Goal: Information Seeking & Learning: Learn about a topic

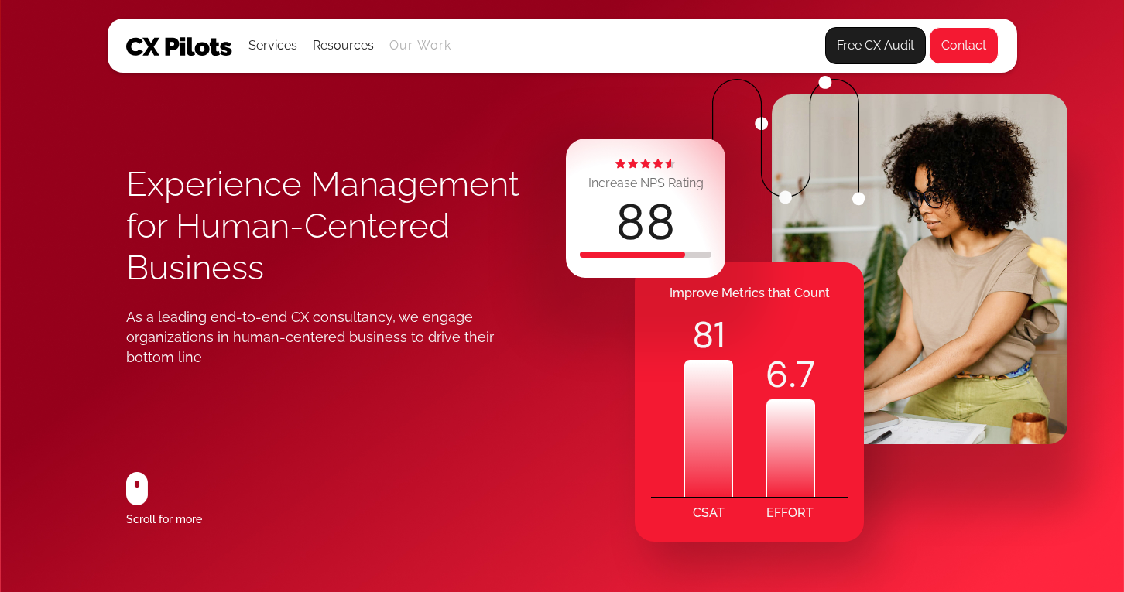
click at [422, 49] on link "Our Work" at bounding box center [420, 46] width 63 height 14
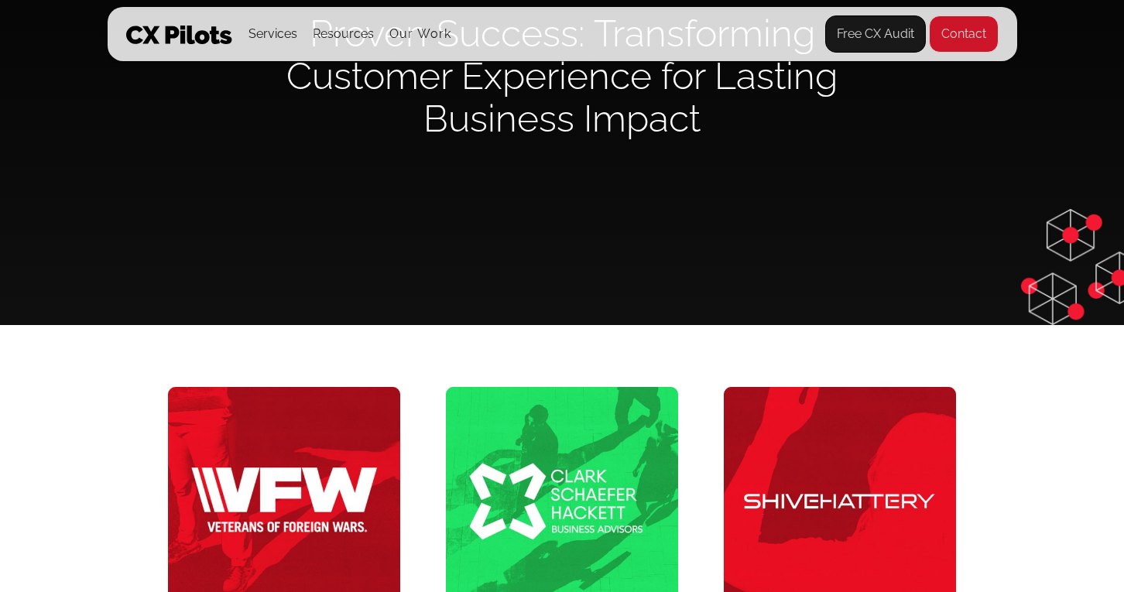
scroll to position [203, 0]
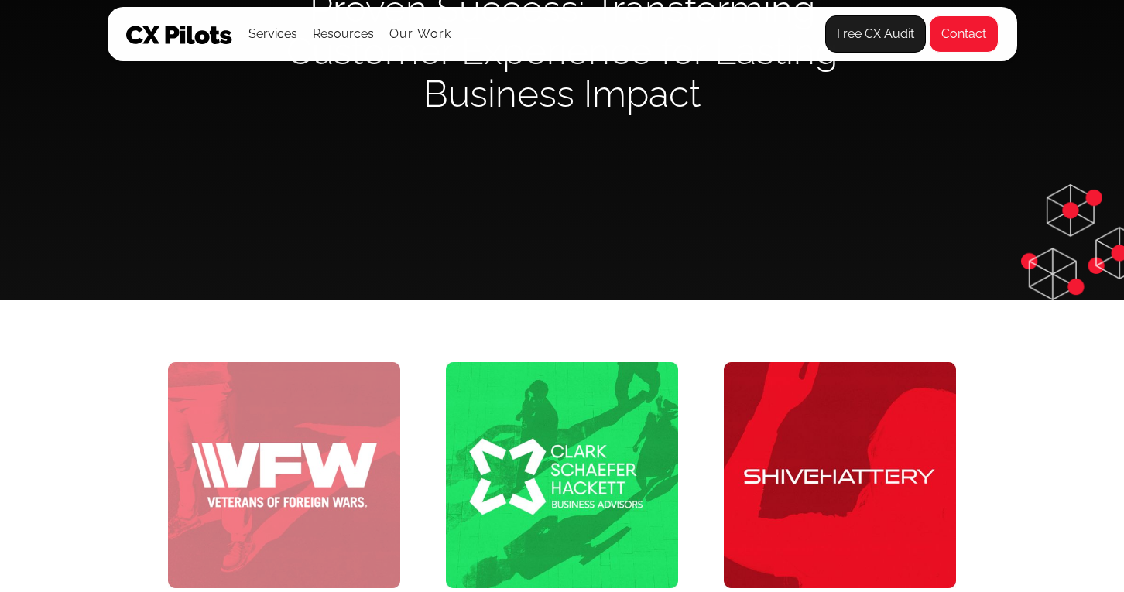
click at [315, 438] on img at bounding box center [284, 475] width 232 height 226
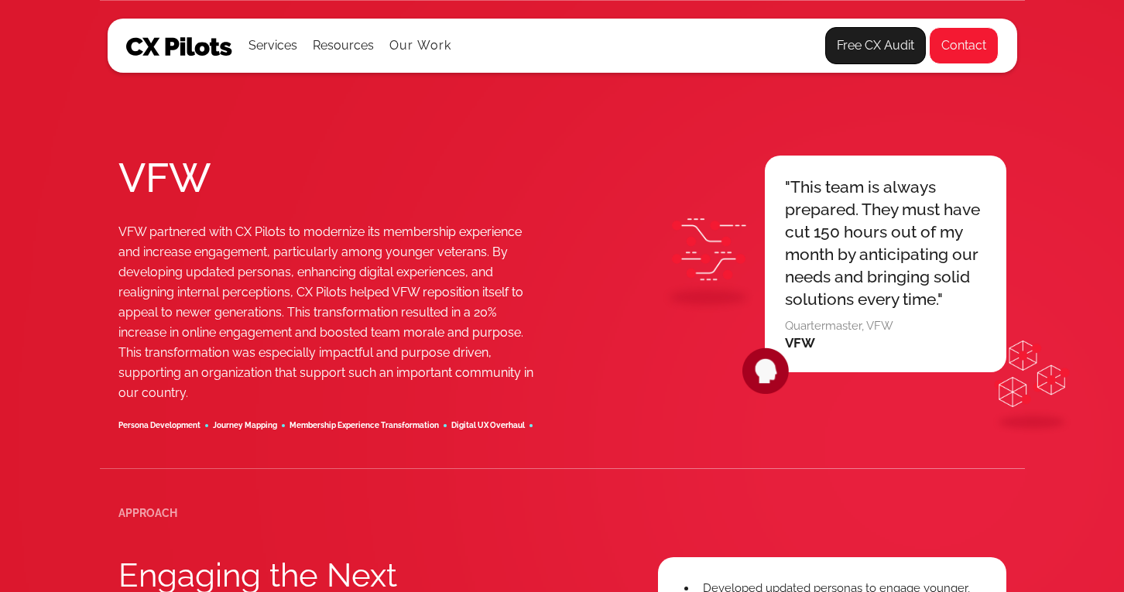
click at [173, 49] on img at bounding box center [179, 46] width 107 height 19
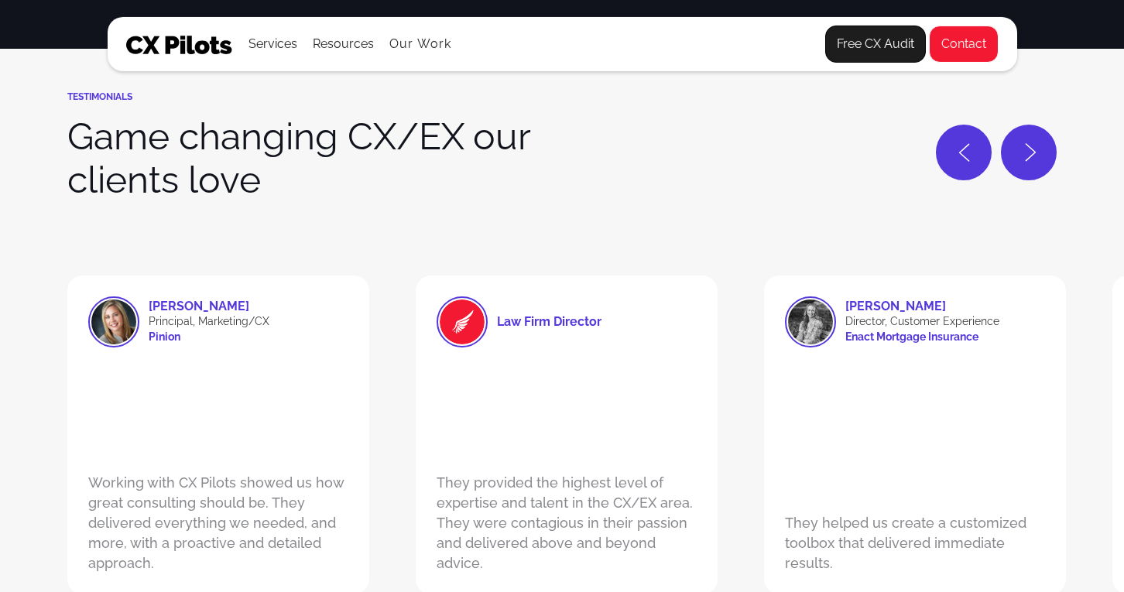
scroll to position [3913, 0]
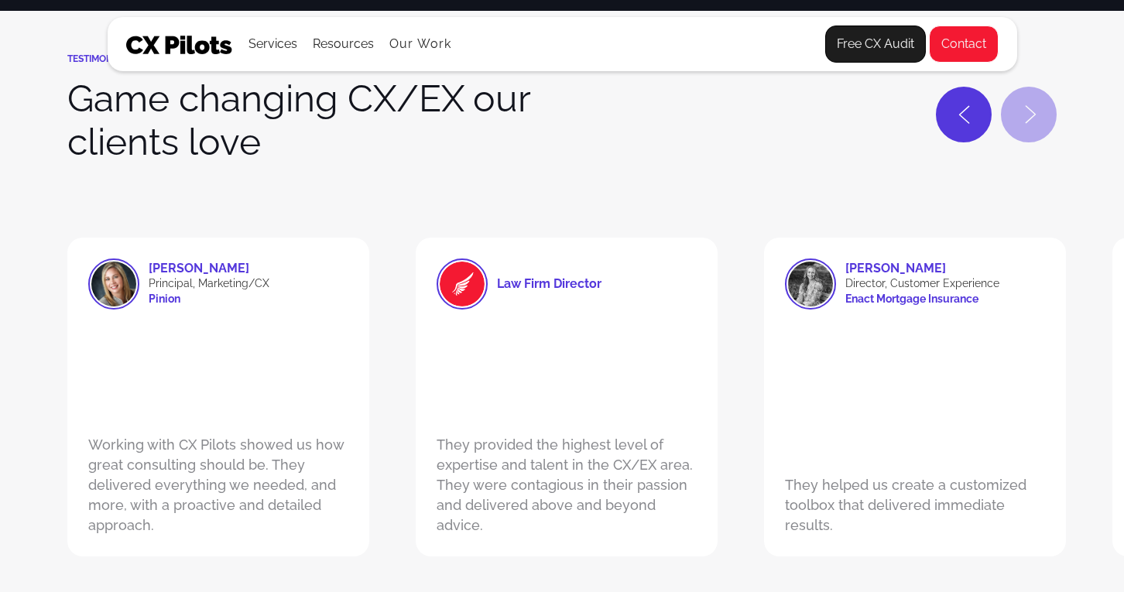
click at [1018, 125] on div "Next slide" at bounding box center [1030, 114] width 53 height 53
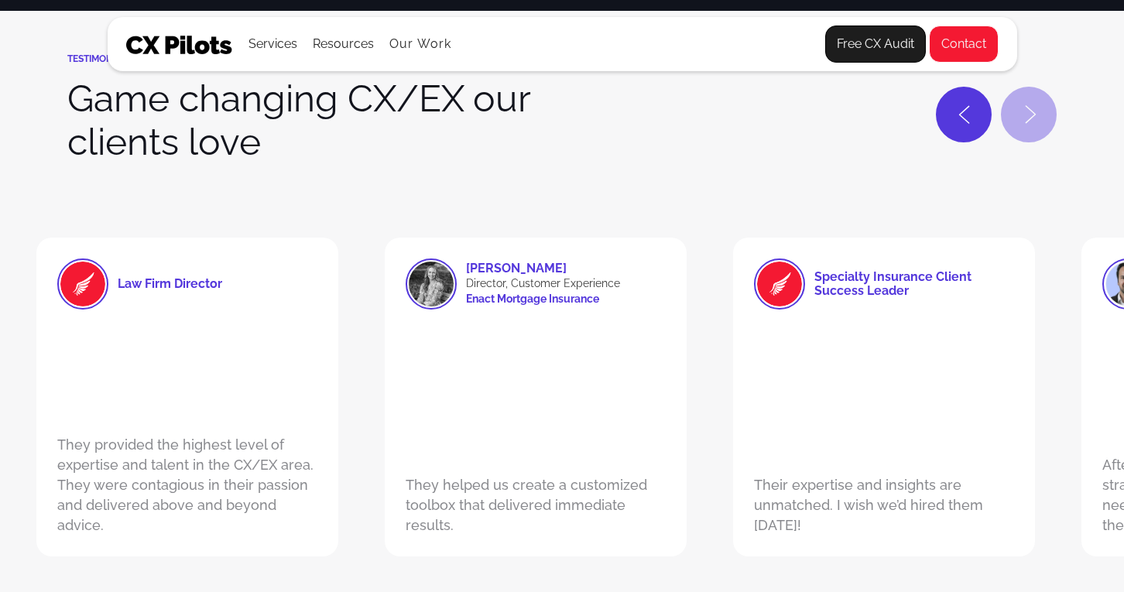
click at [1018, 125] on div "Next slide" at bounding box center [1030, 114] width 53 height 53
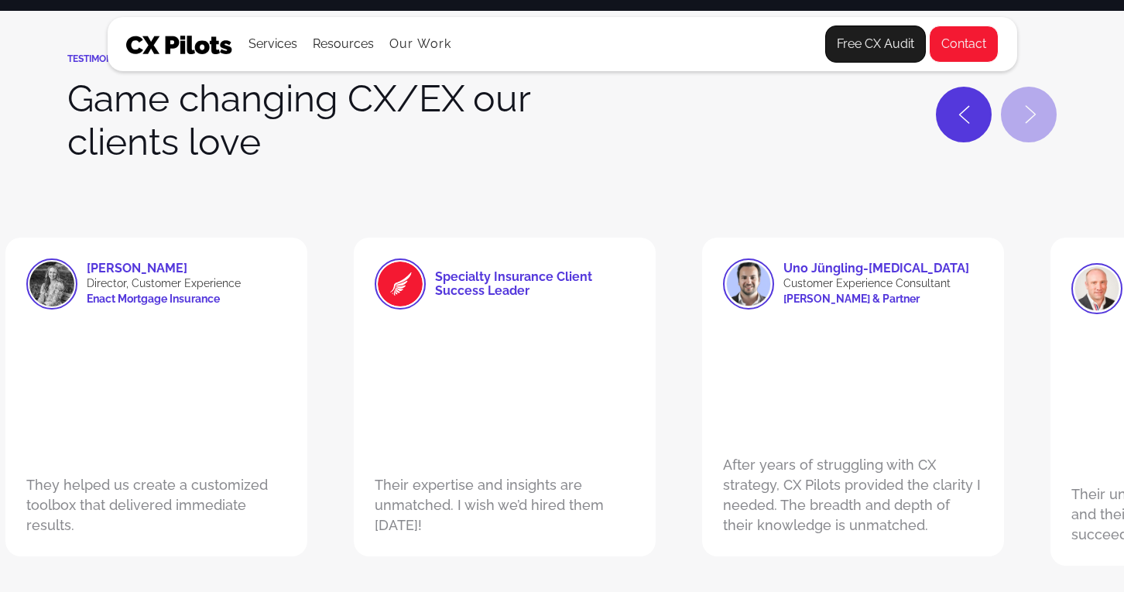
click at [1018, 125] on div "Next slide" at bounding box center [1030, 114] width 53 height 53
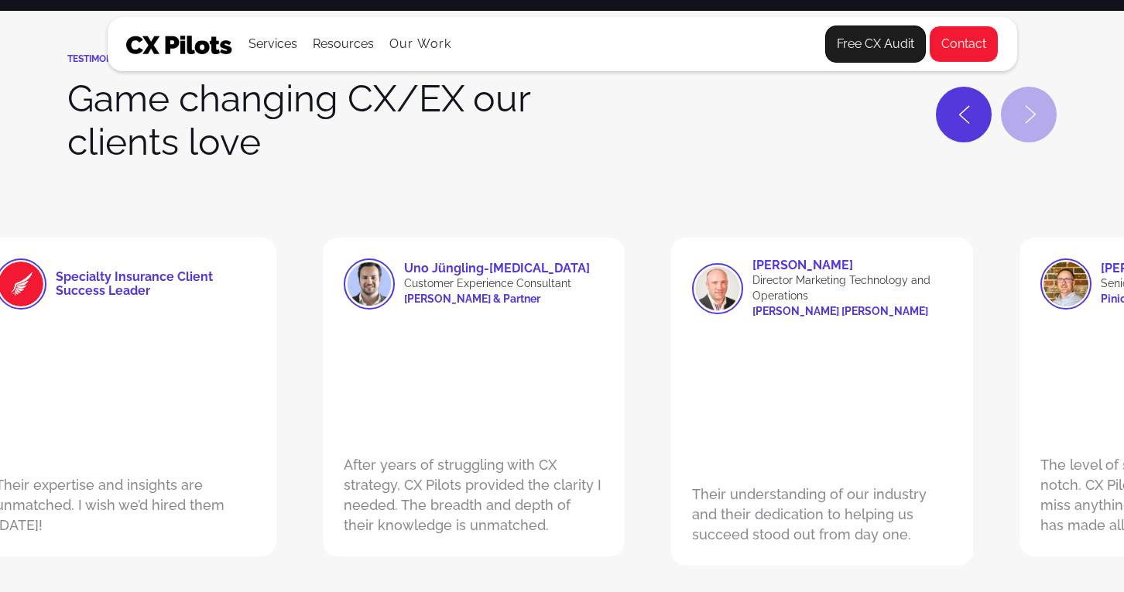
click at [1018, 125] on div "Next slide" at bounding box center [1030, 114] width 53 height 53
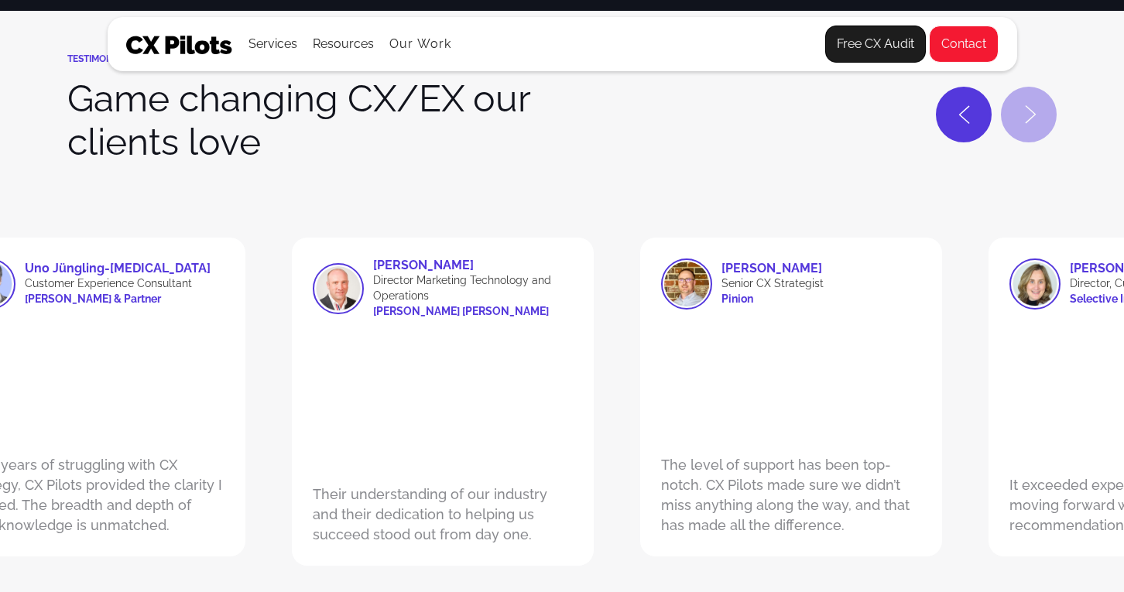
click at [1018, 125] on div "Next slide" at bounding box center [1030, 114] width 53 height 53
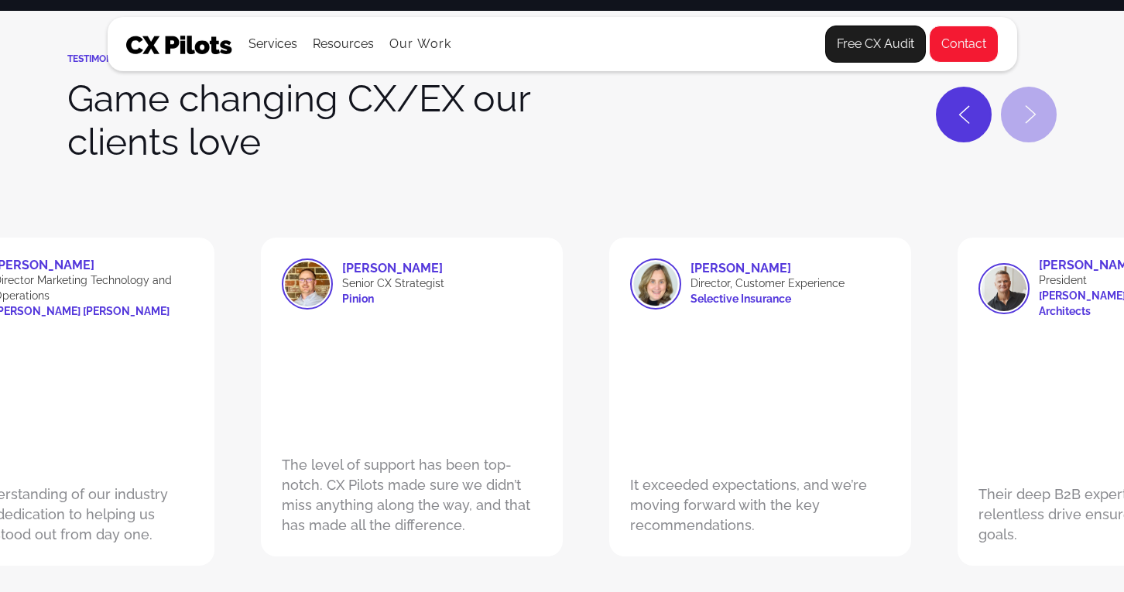
click at [1018, 125] on div "Next slide" at bounding box center [1030, 114] width 53 height 53
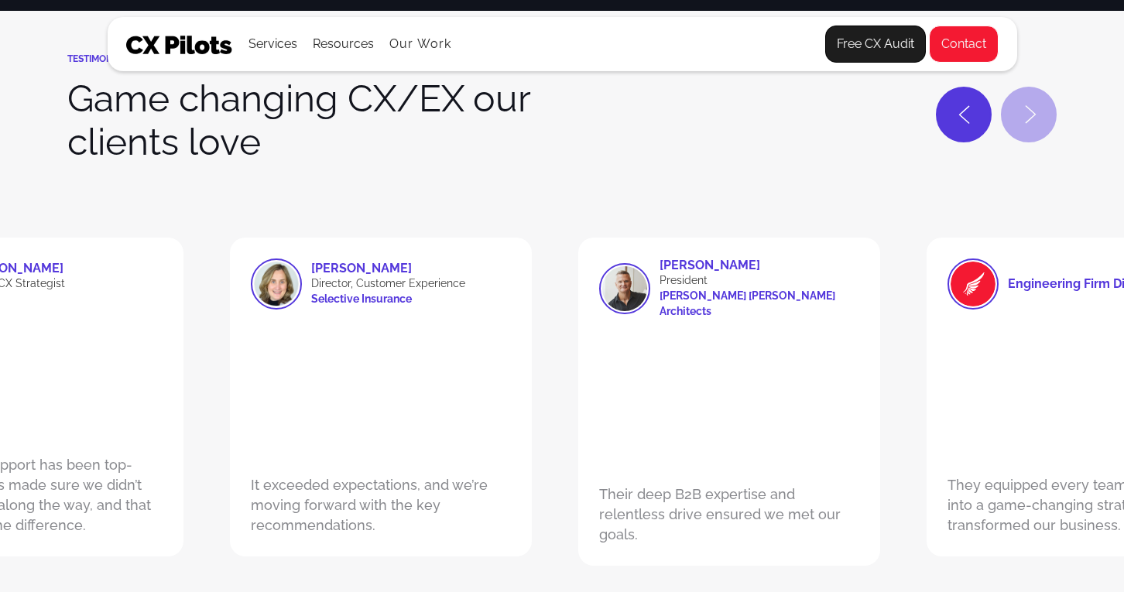
click at [1018, 125] on div "Next slide" at bounding box center [1030, 114] width 53 height 53
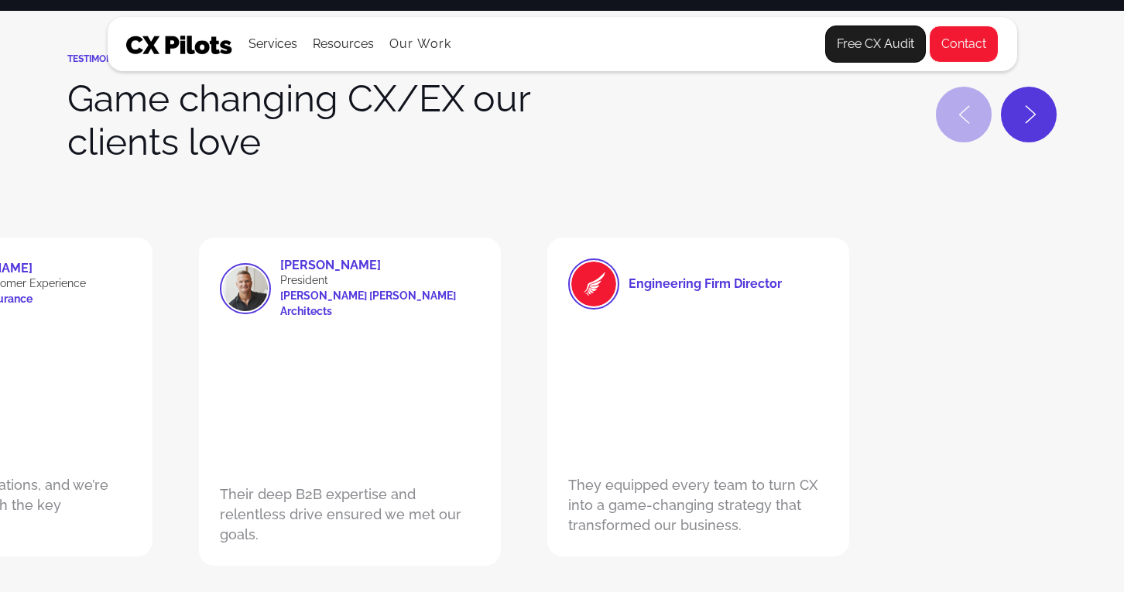
click at [959, 118] on icon "Previous slide" at bounding box center [964, 114] width 12 height 19
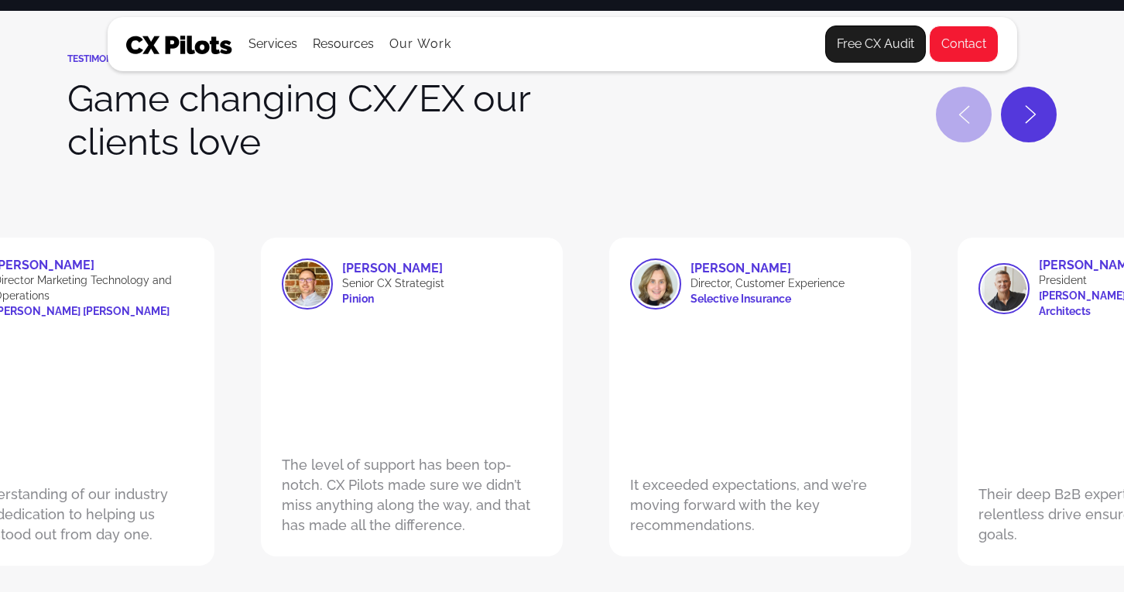
click at [959, 118] on icon "Previous slide" at bounding box center [964, 114] width 12 height 19
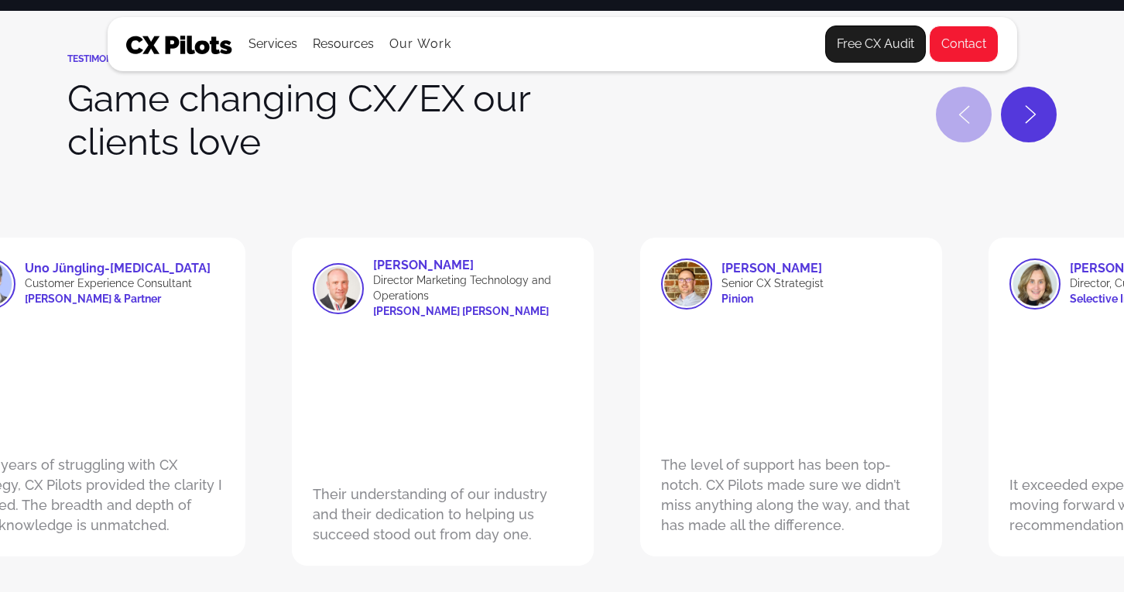
click at [959, 118] on icon "Previous slide" at bounding box center [964, 114] width 12 height 19
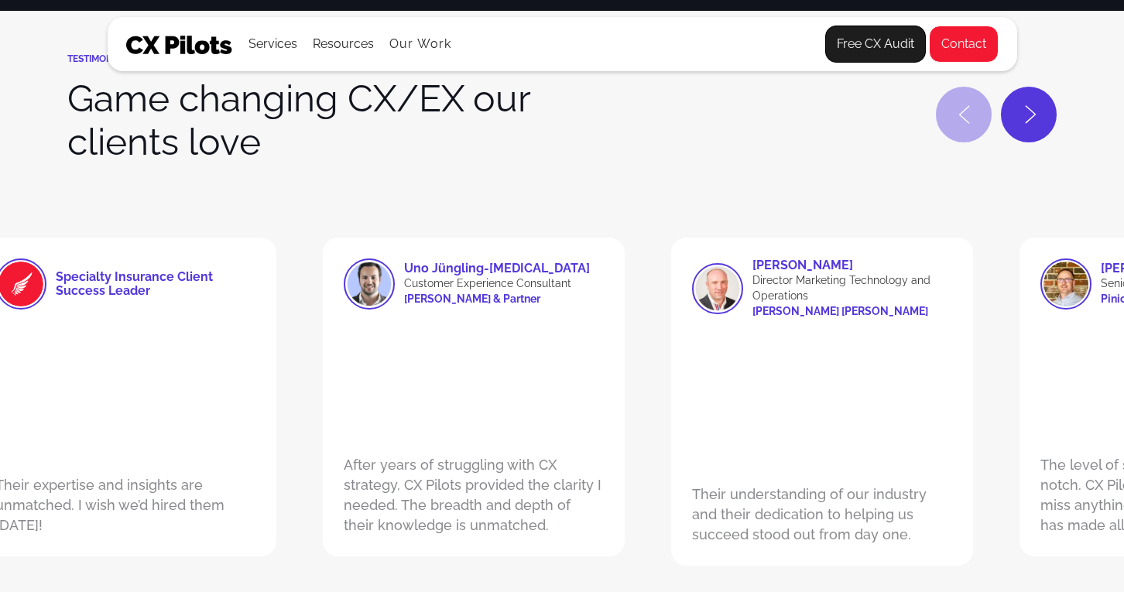
click at [959, 118] on icon "Previous slide" at bounding box center [964, 114] width 12 height 19
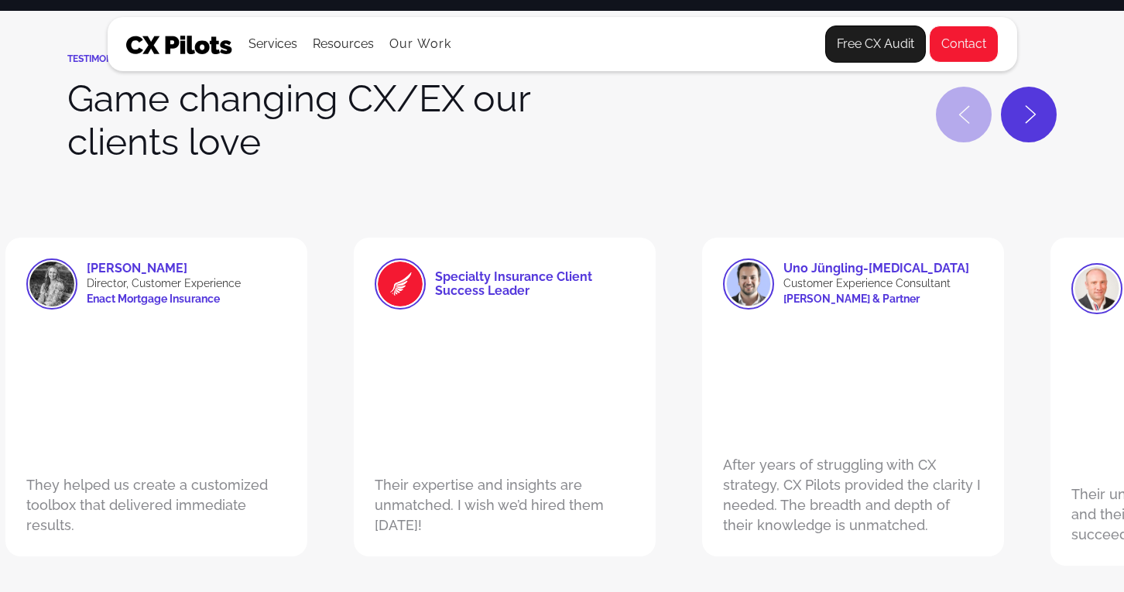
click at [956, 127] on link "Previous slide" at bounding box center [964, 115] width 56 height 56
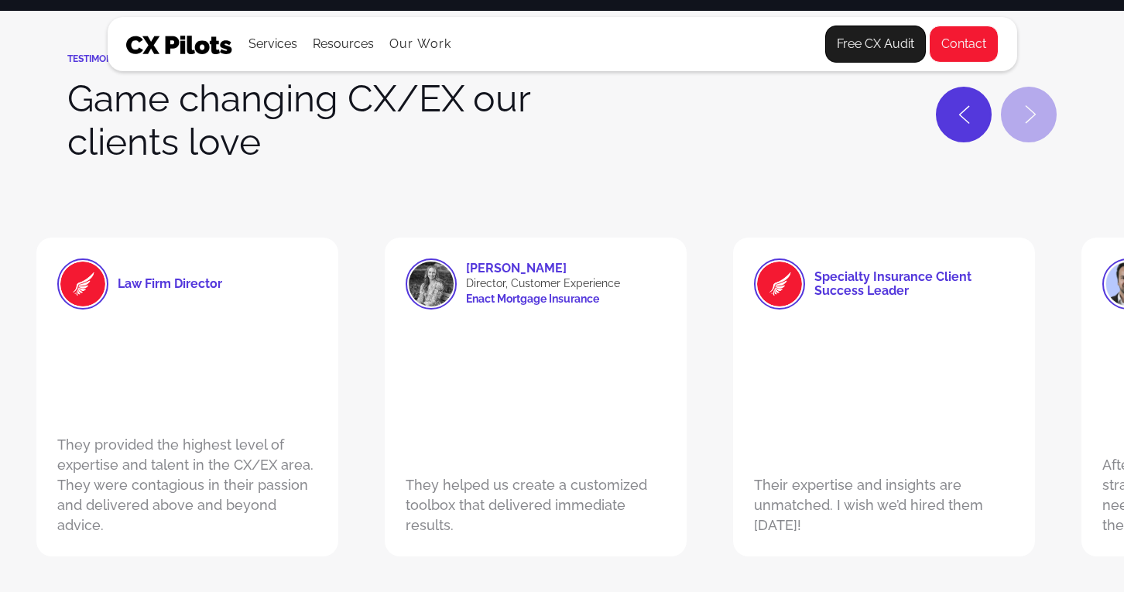
click at [1029, 113] on icon "Next slide" at bounding box center [1031, 114] width 12 height 19
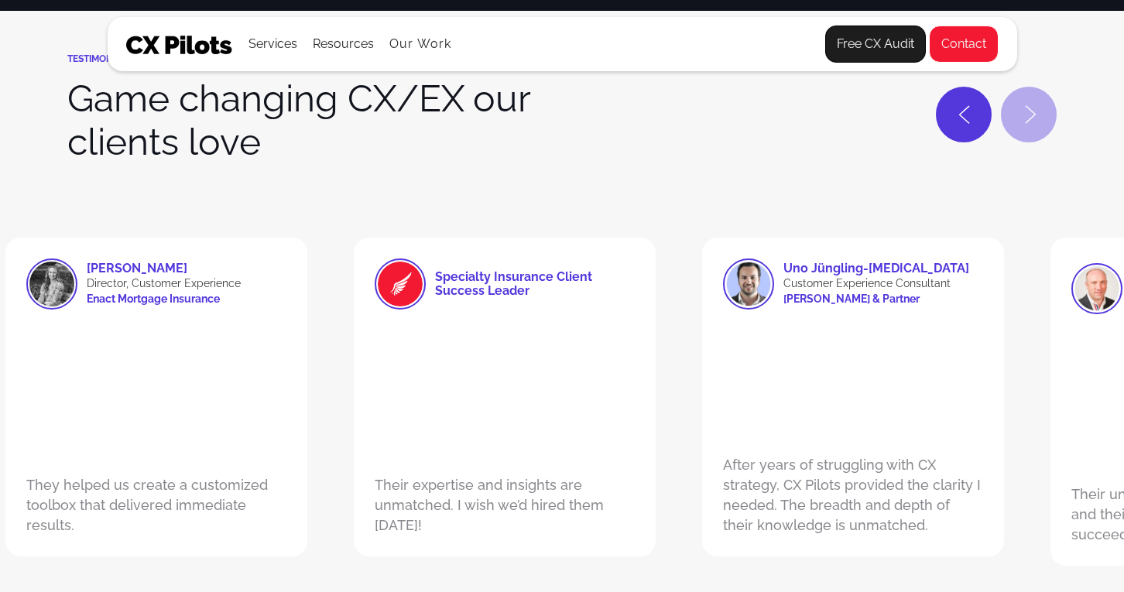
click at [1029, 113] on icon "Next slide" at bounding box center [1031, 114] width 12 height 19
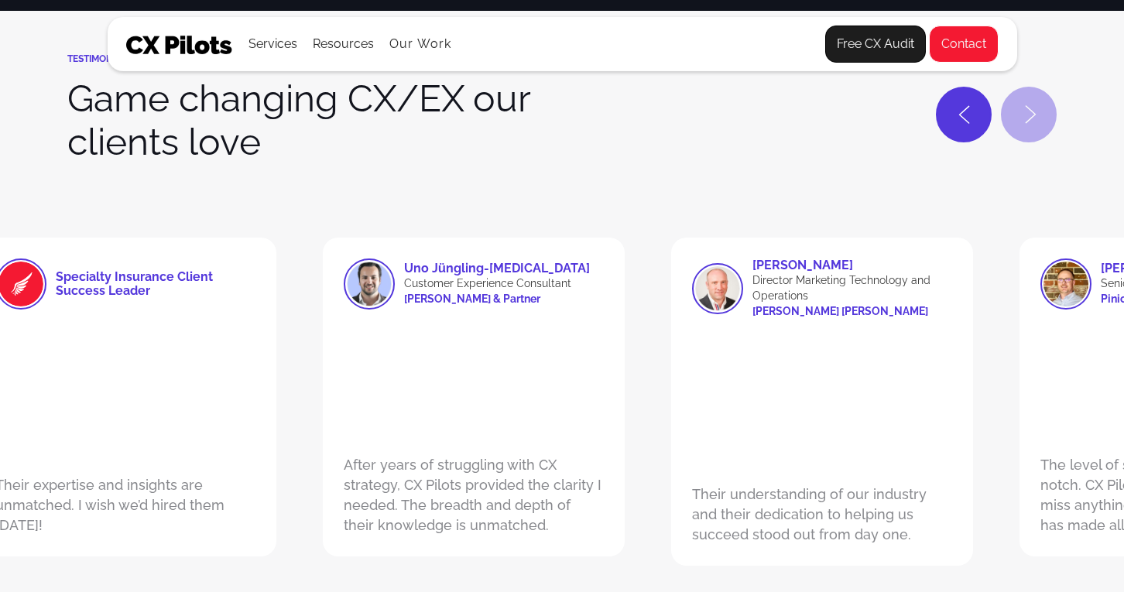
click at [1029, 113] on icon "Next slide" at bounding box center [1031, 114] width 12 height 19
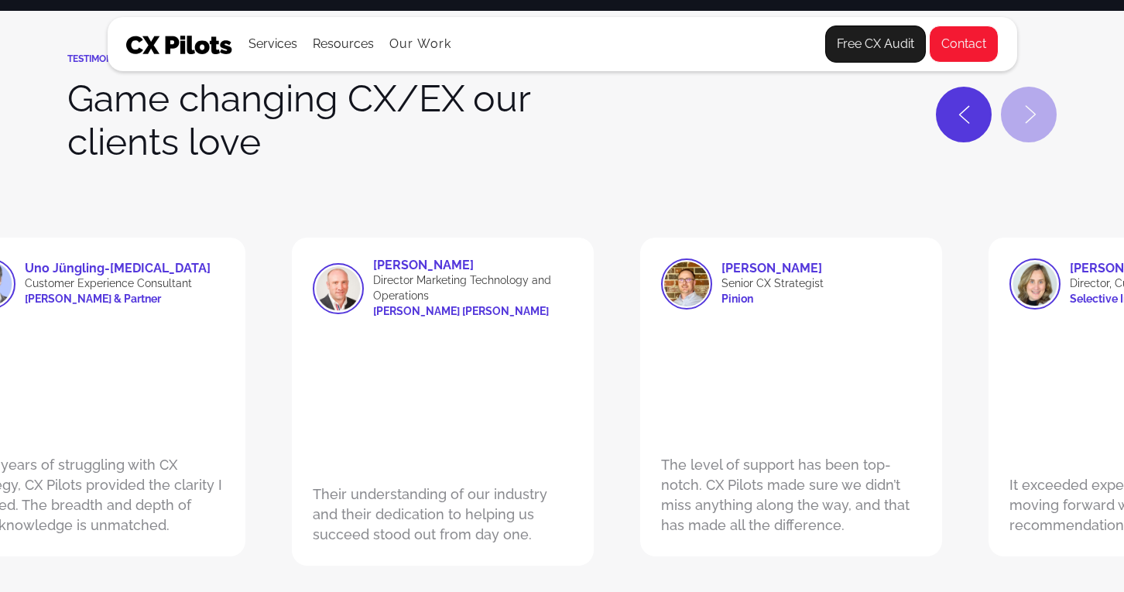
click at [1029, 113] on icon "Next slide" at bounding box center [1031, 114] width 12 height 19
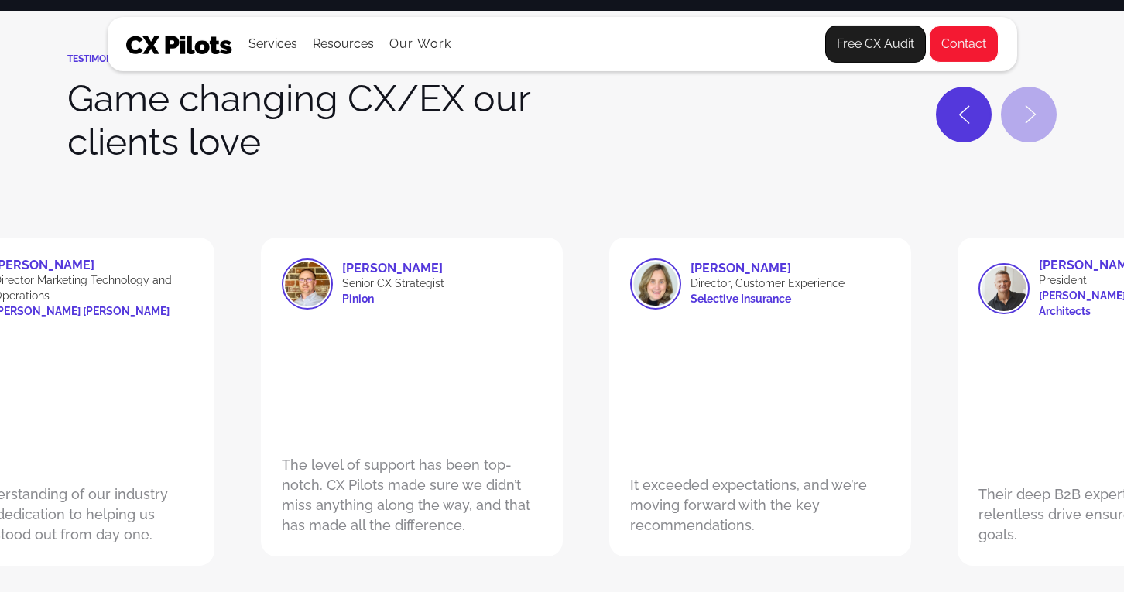
click at [1029, 113] on icon "Next slide" at bounding box center [1031, 114] width 12 height 19
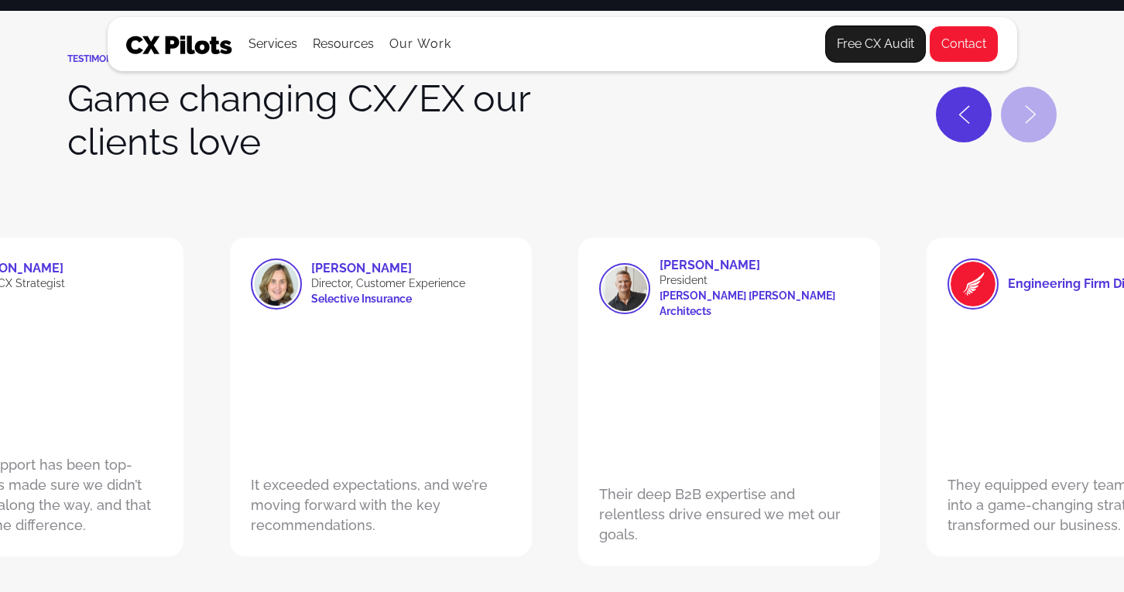
click at [1029, 113] on icon "Next slide" at bounding box center [1031, 114] width 12 height 19
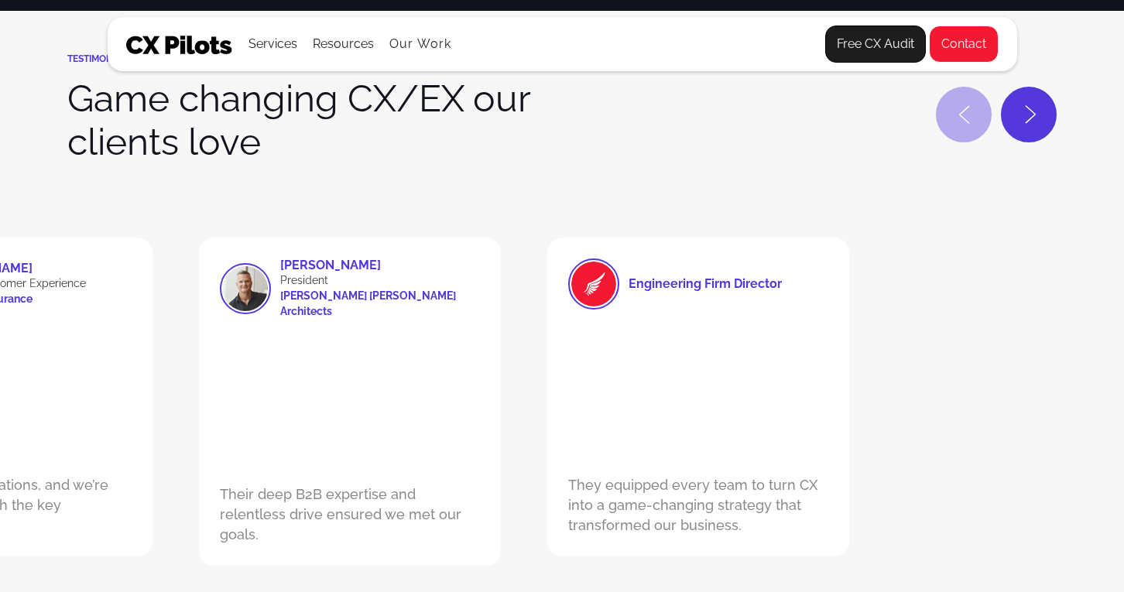
click at [955, 109] on link "Previous slide" at bounding box center [964, 115] width 56 height 56
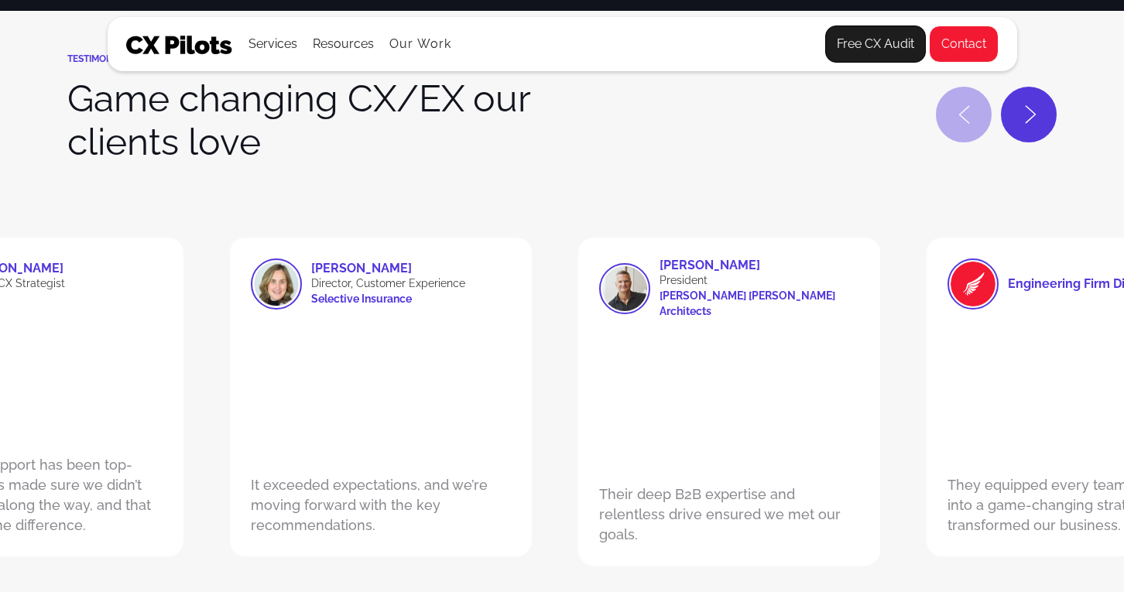
click at [955, 109] on link "Previous slide" at bounding box center [964, 115] width 56 height 56
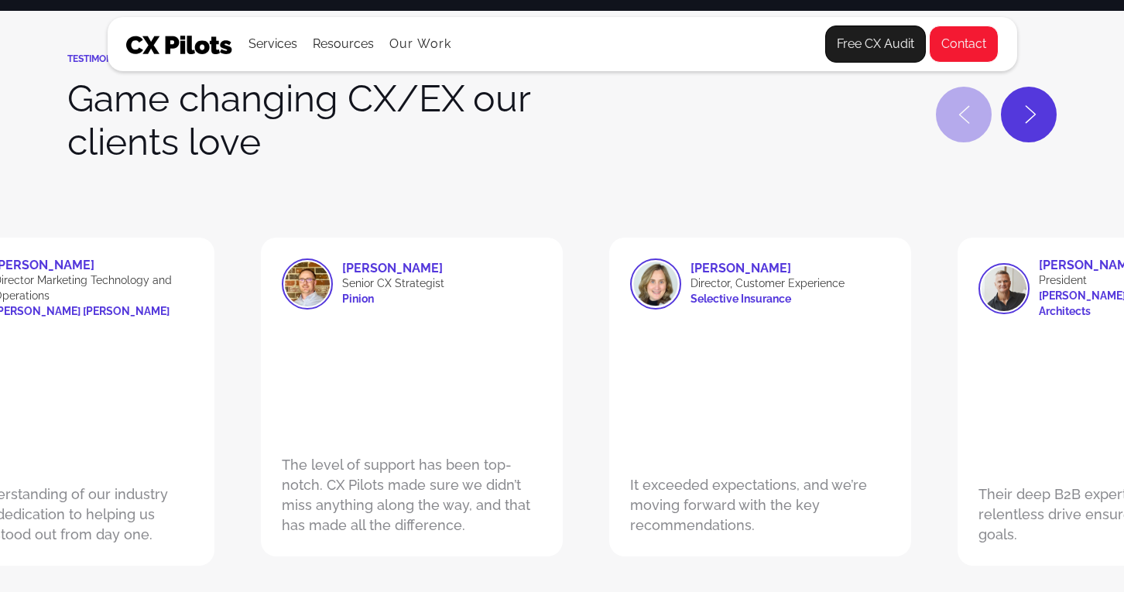
click at [955, 109] on link "Previous slide" at bounding box center [964, 115] width 56 height 56
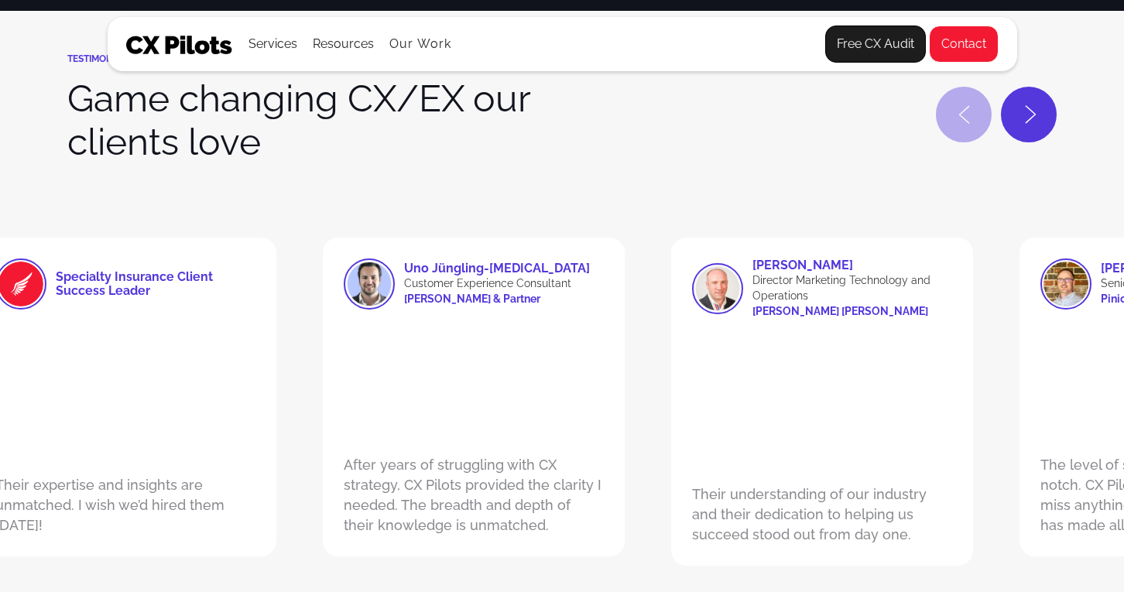
click at [955, 109] on link "Previous slide" at bounding box center [964, 115] width 56 height 56
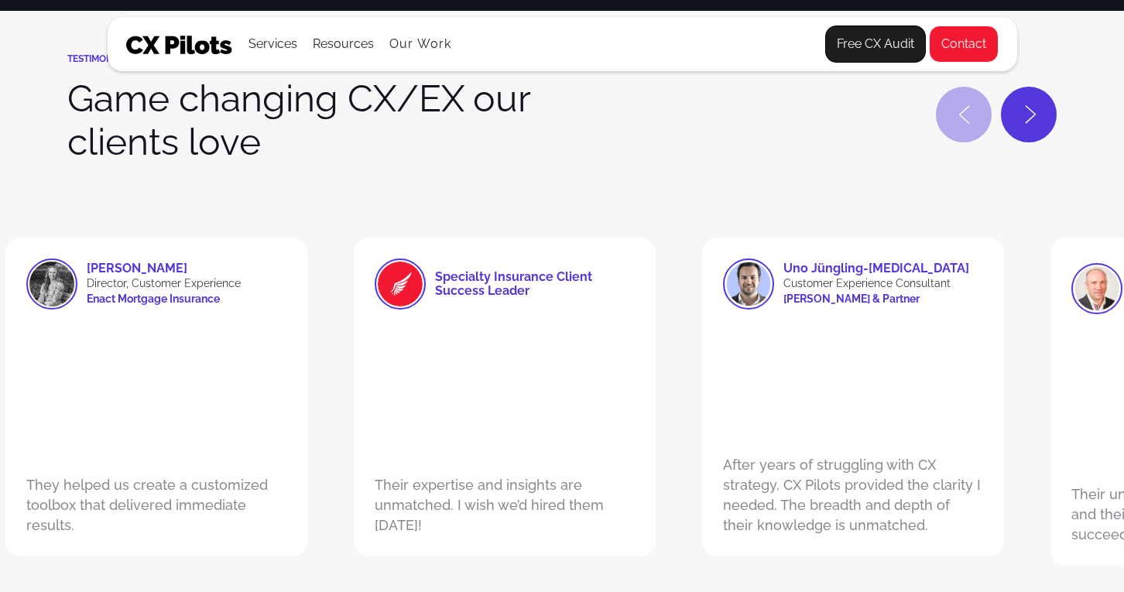
click at [955, 109] on link "Previous slide" at bounding box center [964, 115] width 56 height 56
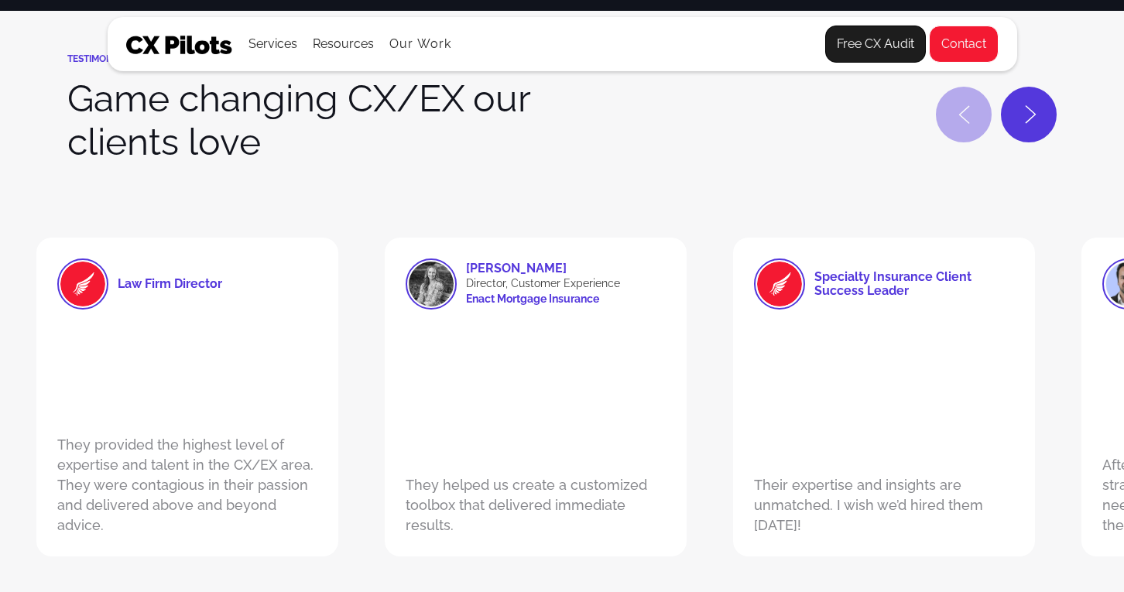
click at [955, 109] on link "Previous slide" at bounding box center [964, 115] width 56 height 56
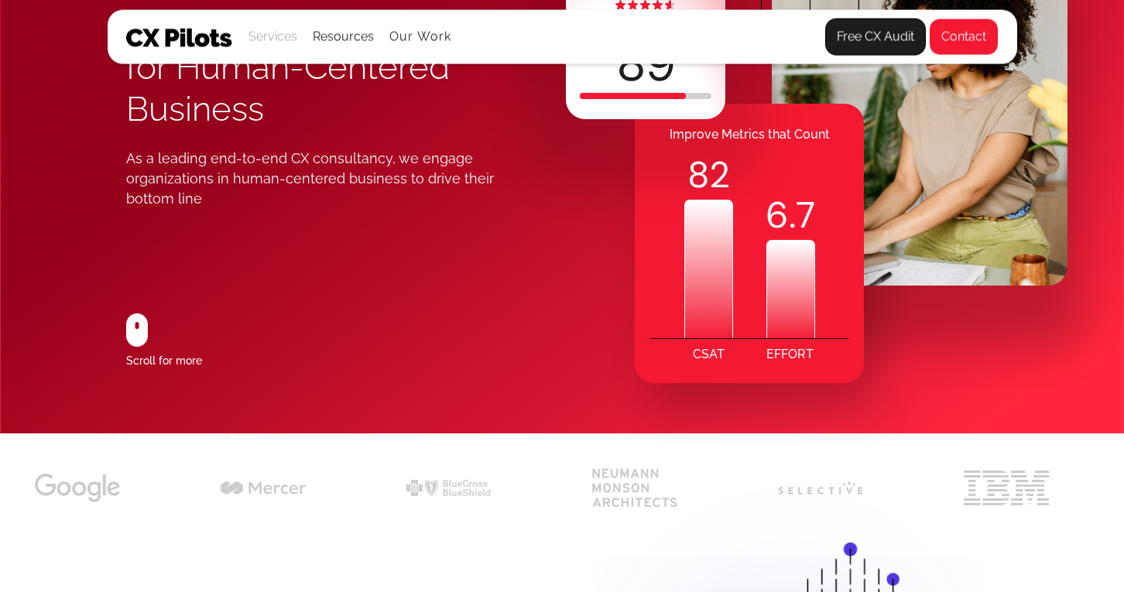
scroll to position [146, 0]
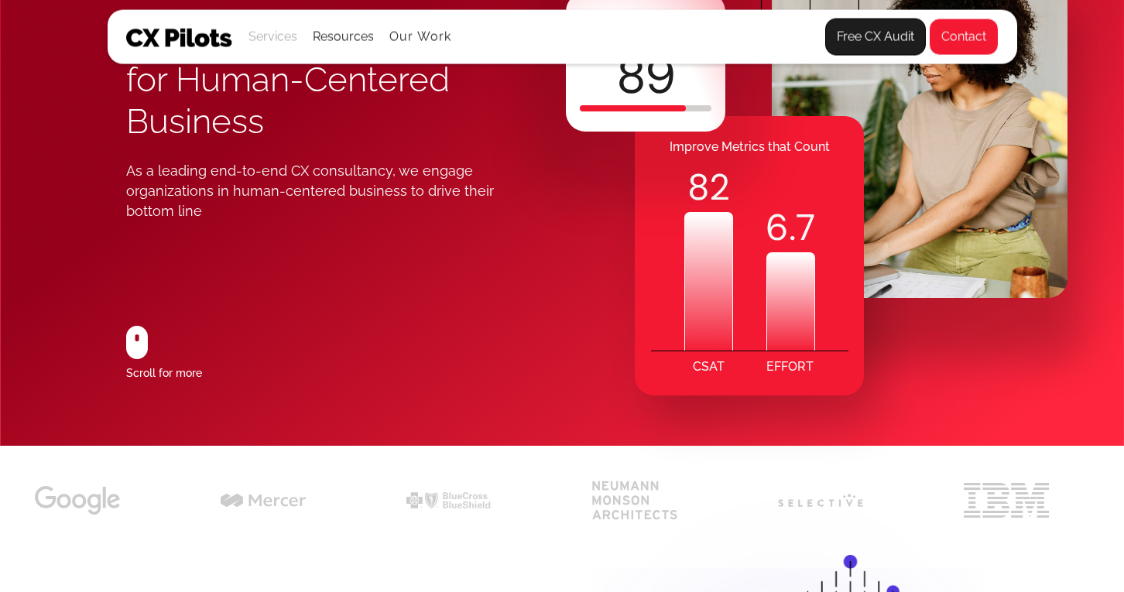
click at [275, 33] on div "Services" at bounding box center [272, 37] width 49 height 22
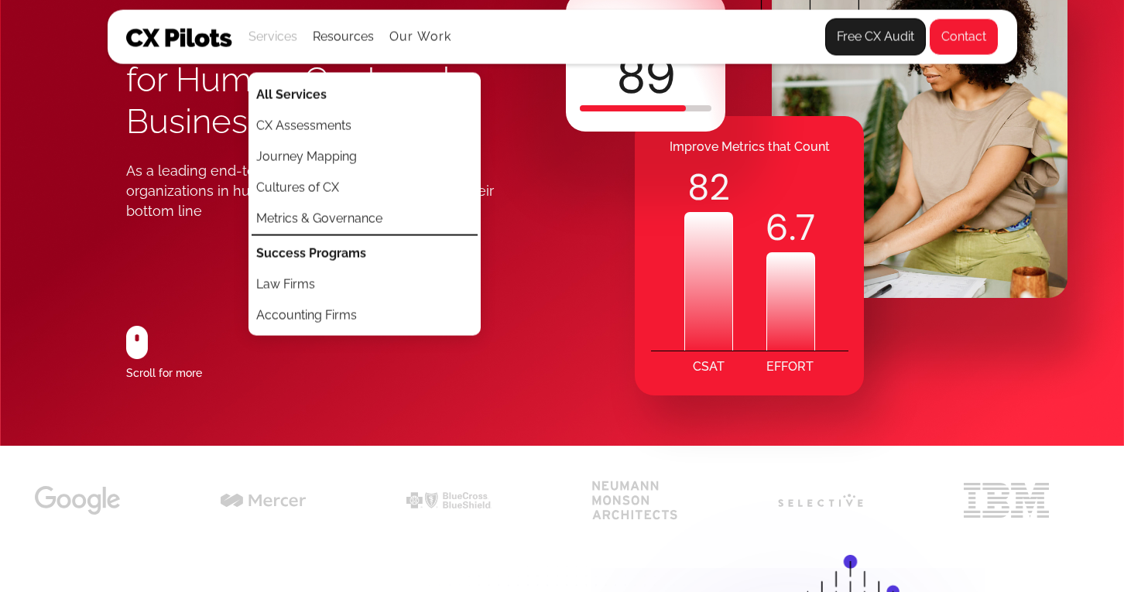
click at [274, 33] on div "Services" at bounding box center [272, 37] width 49 height 22
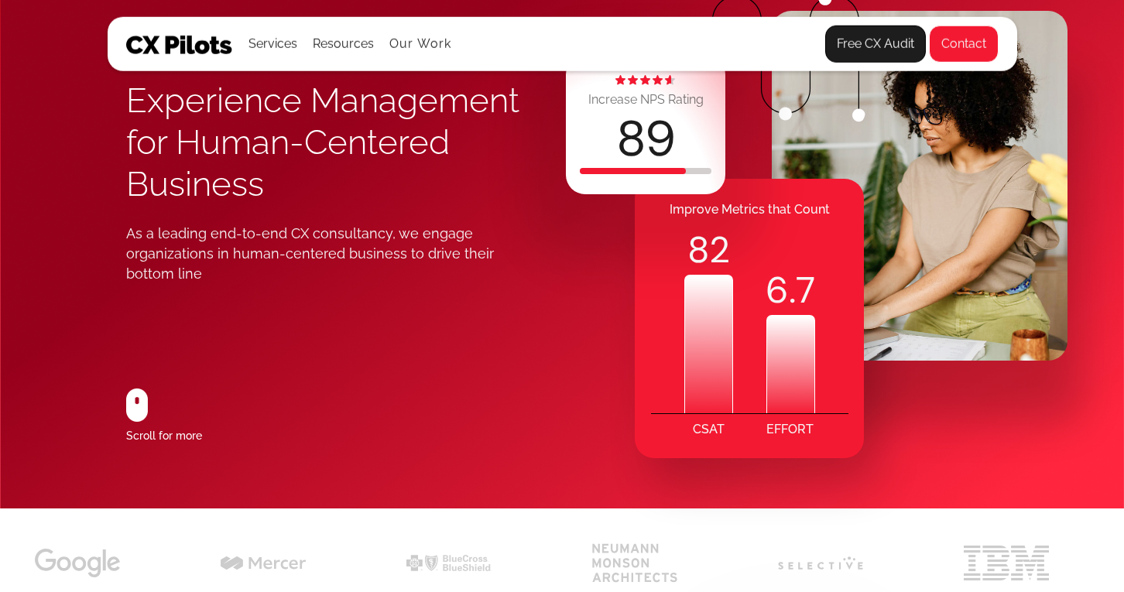
scroll to position [0, 0]
